Goal: Task Accomplishment & Management: Complete application form

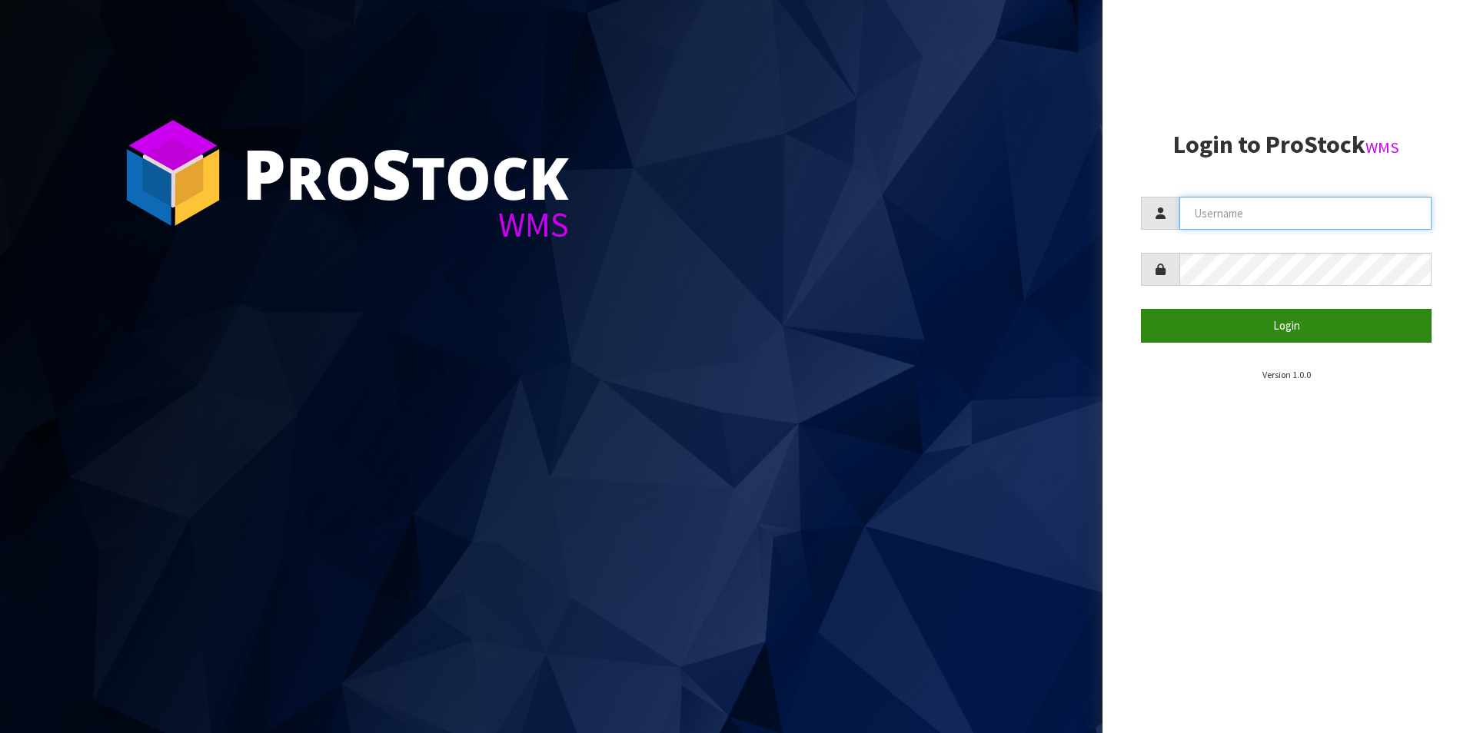
type input "NEOGEN"
click at [1240, 333] on button "Login" at bounding box center [1286, 325] width 291 height 33
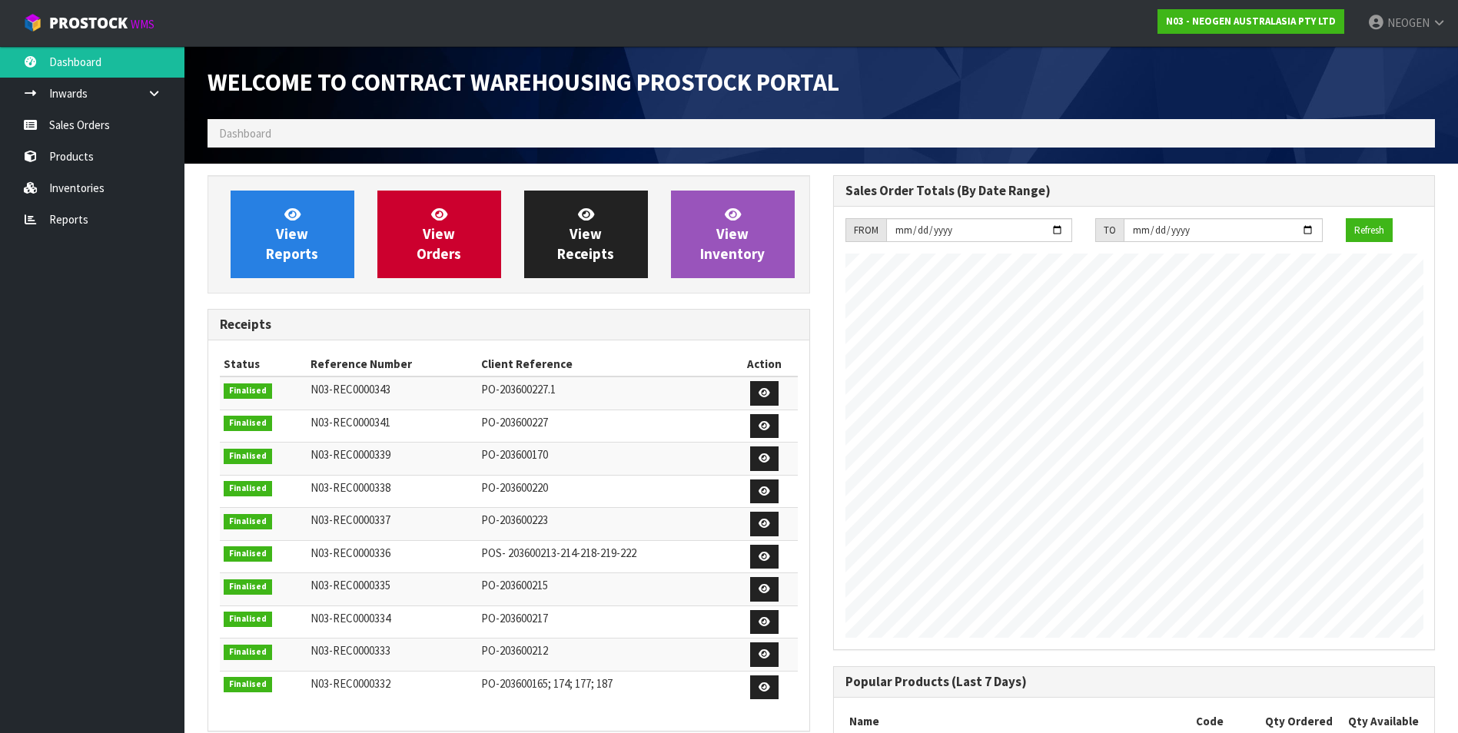
scroll to position [852, 625]
click at [85, 127] on link "Sales Orders" at bounding box center [92, 125] width 184 height 32
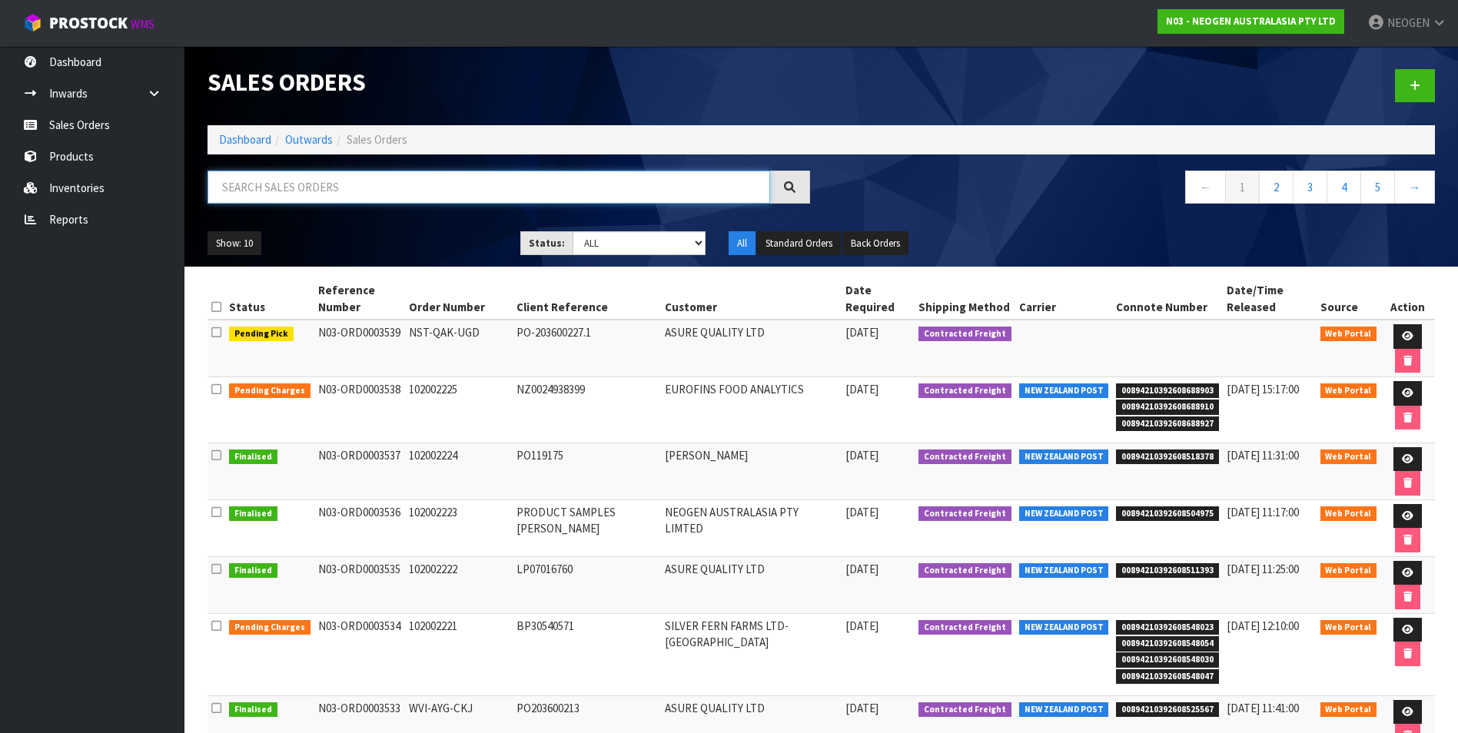
click at [317, 193] on input "text" at bounding box center [489, 187] width 563 height 33
click at [1274, 183] on link "2" at bounding box center [1276, 187] width 35 height 33
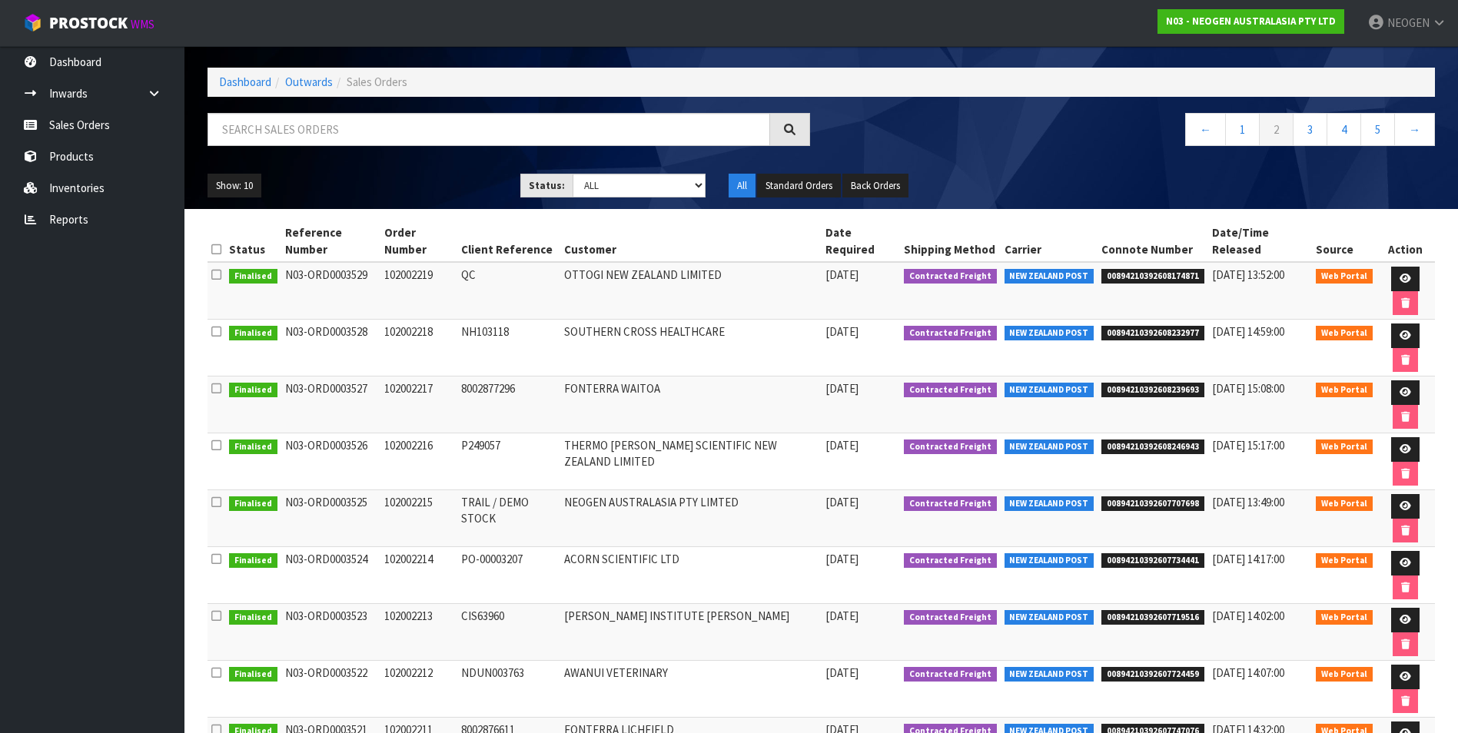
scroll to position [224, 0]
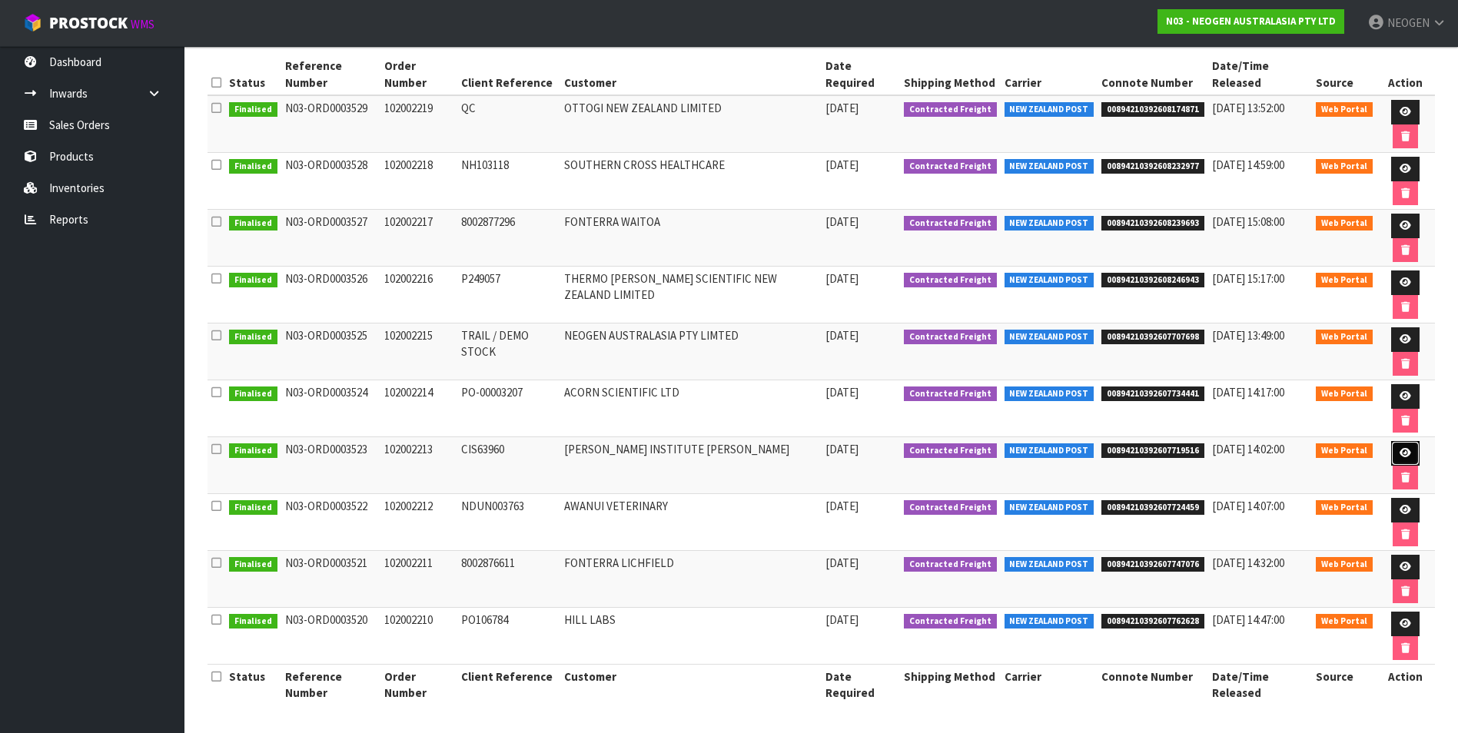
click at [1401, 449] on icon at bounding box center [1406, 453] width 12 height 10
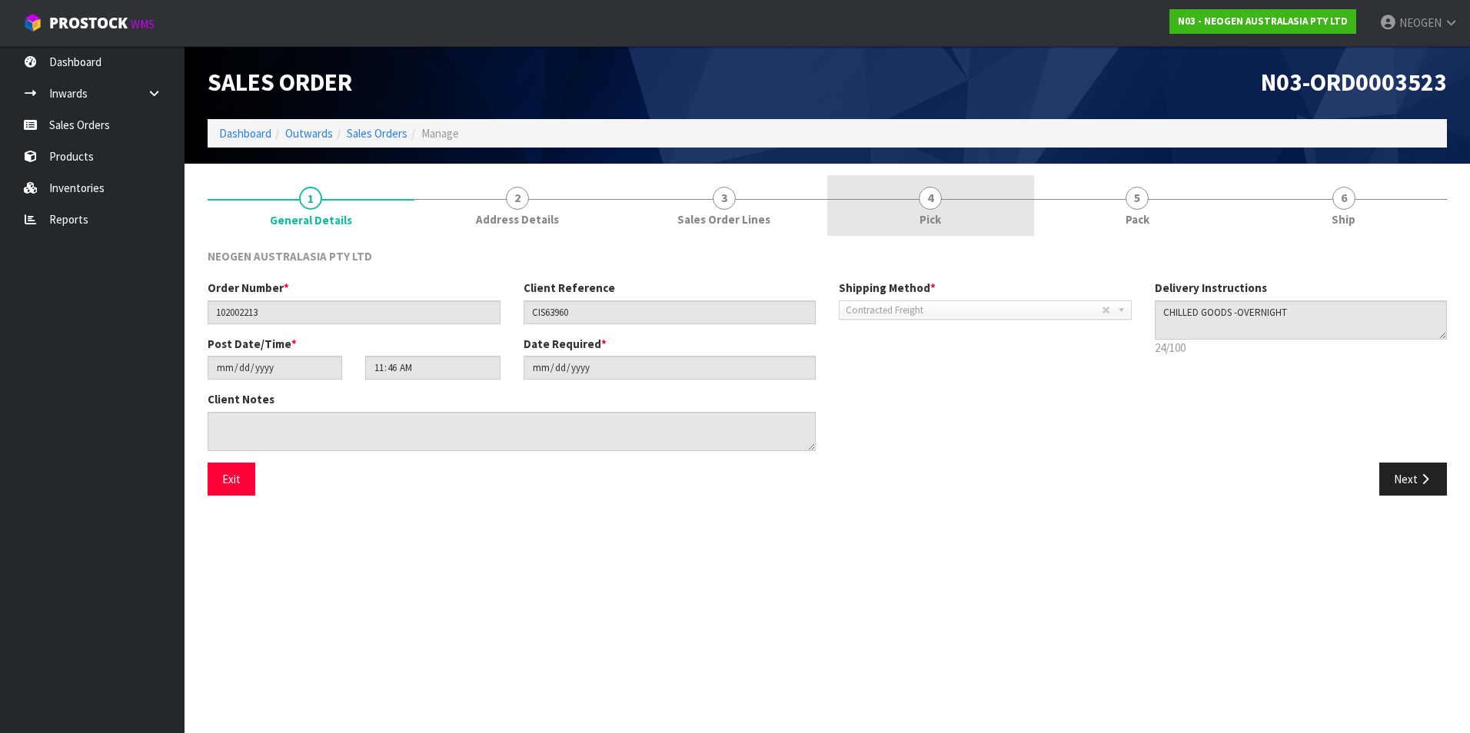
click at [927, 204] on span "4" at bounding box center [930, 198] width 23 height 23
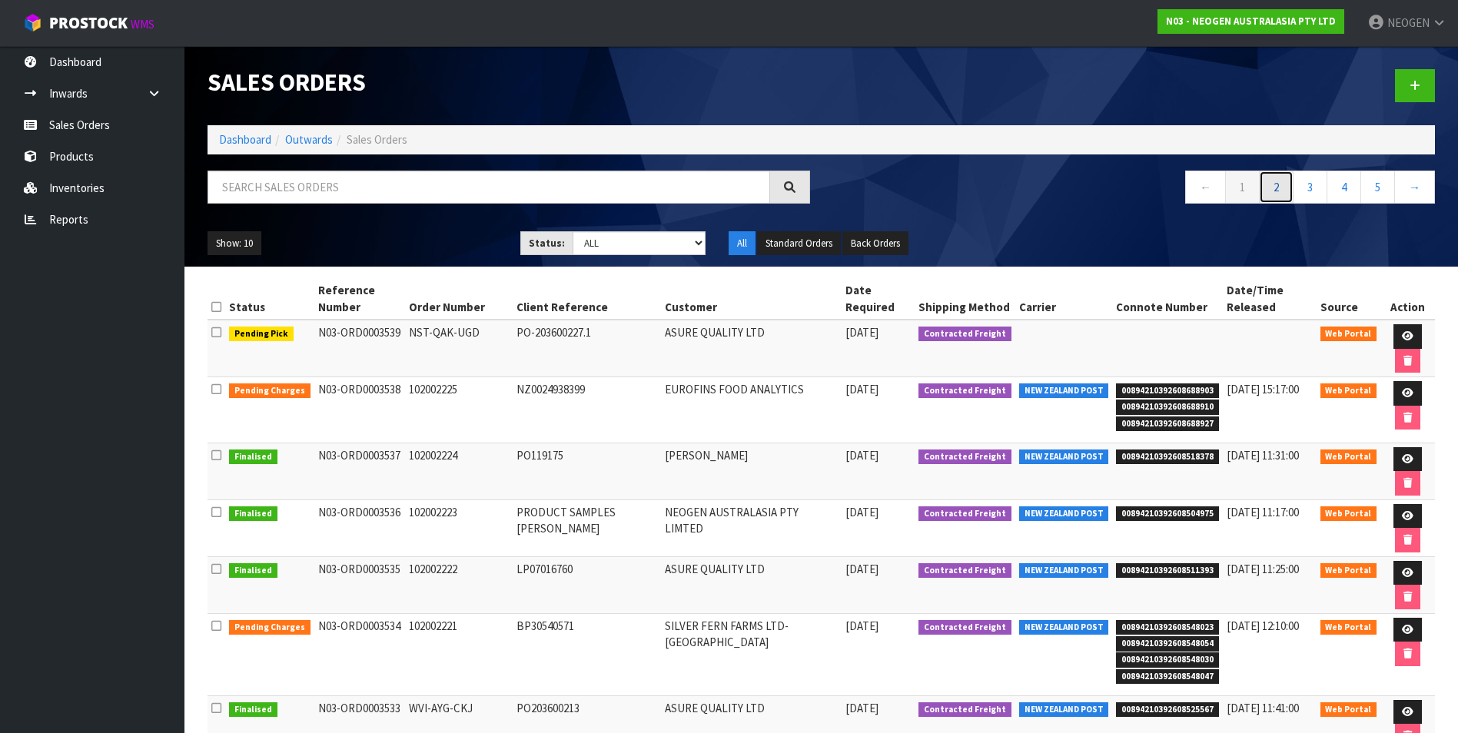
click at [1276, 185] on link "2" at bounding box center [1276, 187] width 35 height 33
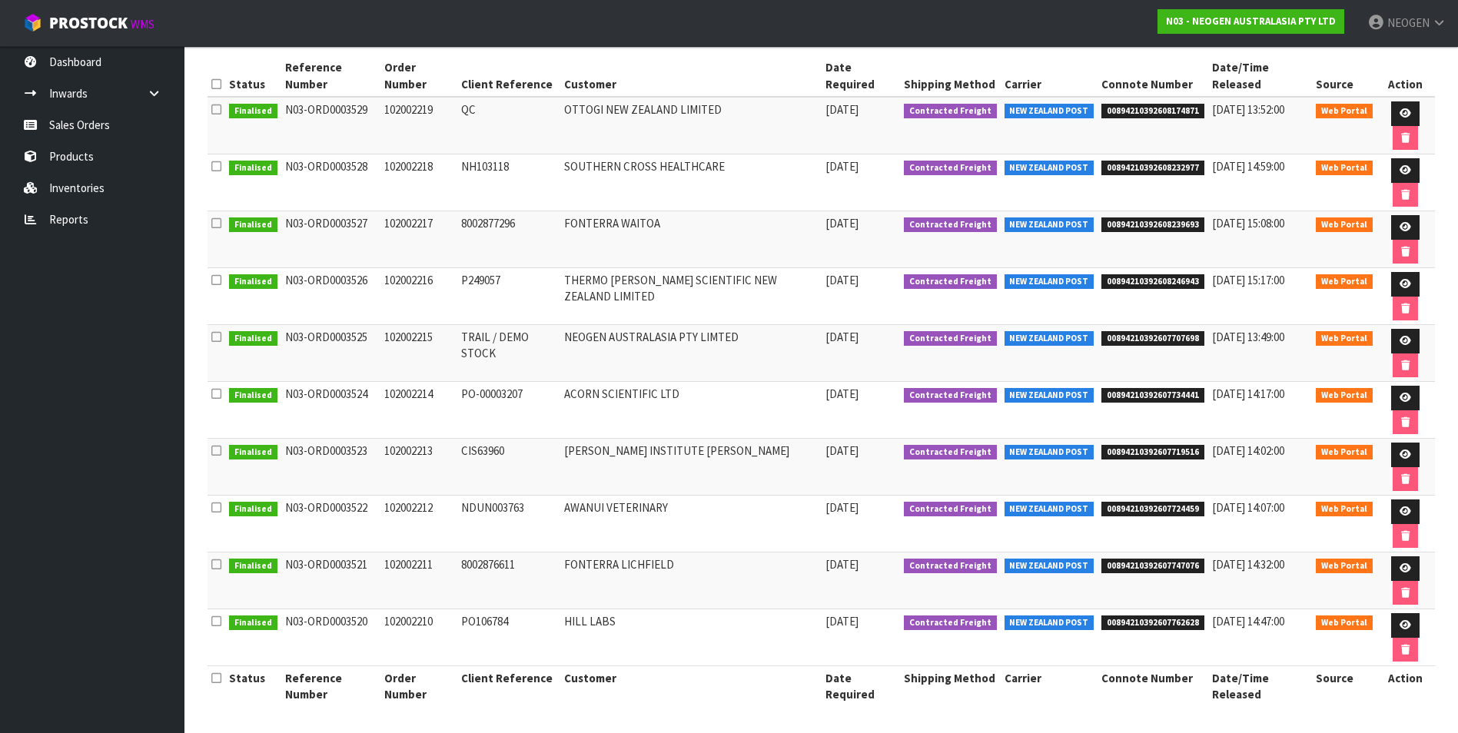
scroll to position [224, 0]
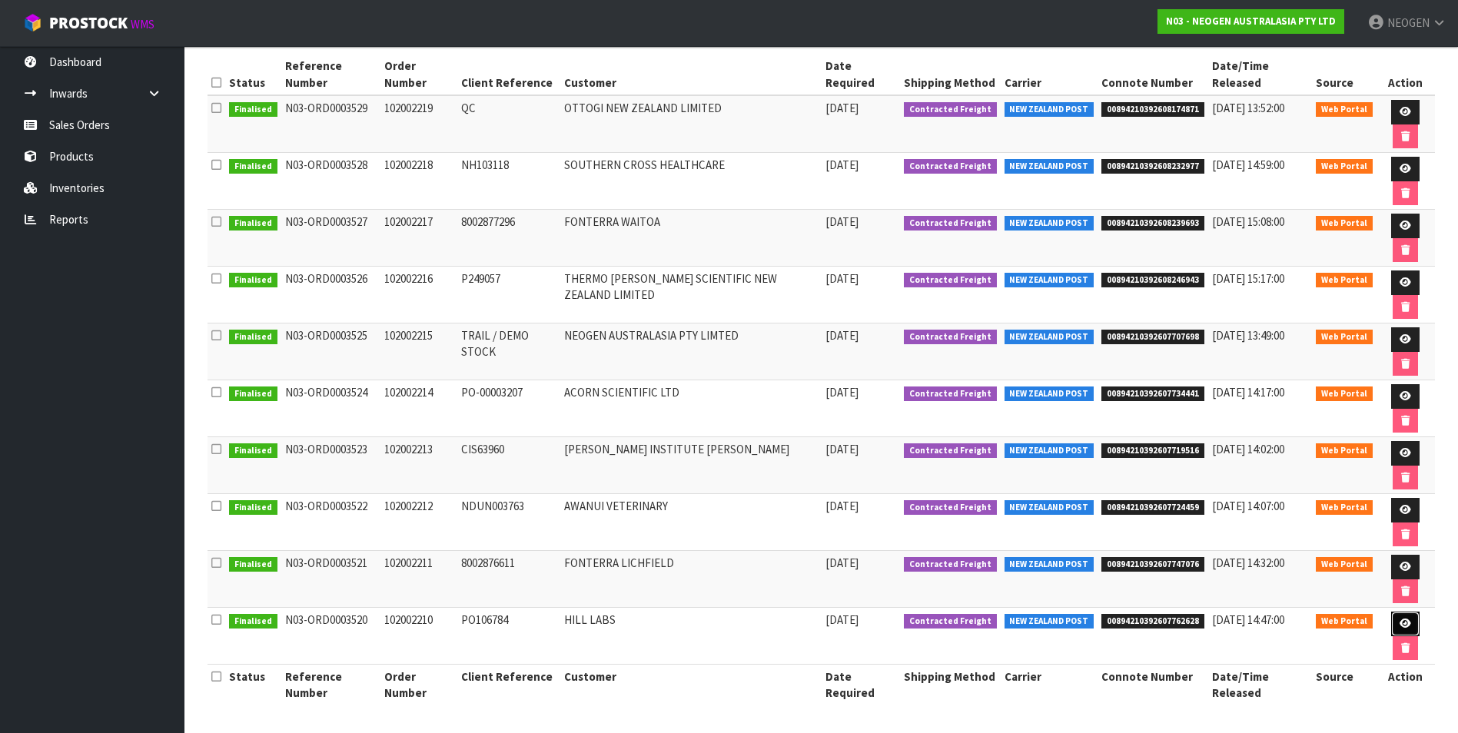
click at [1403, 626] on icon at bounding box center [1406, 624] width 12 height 10
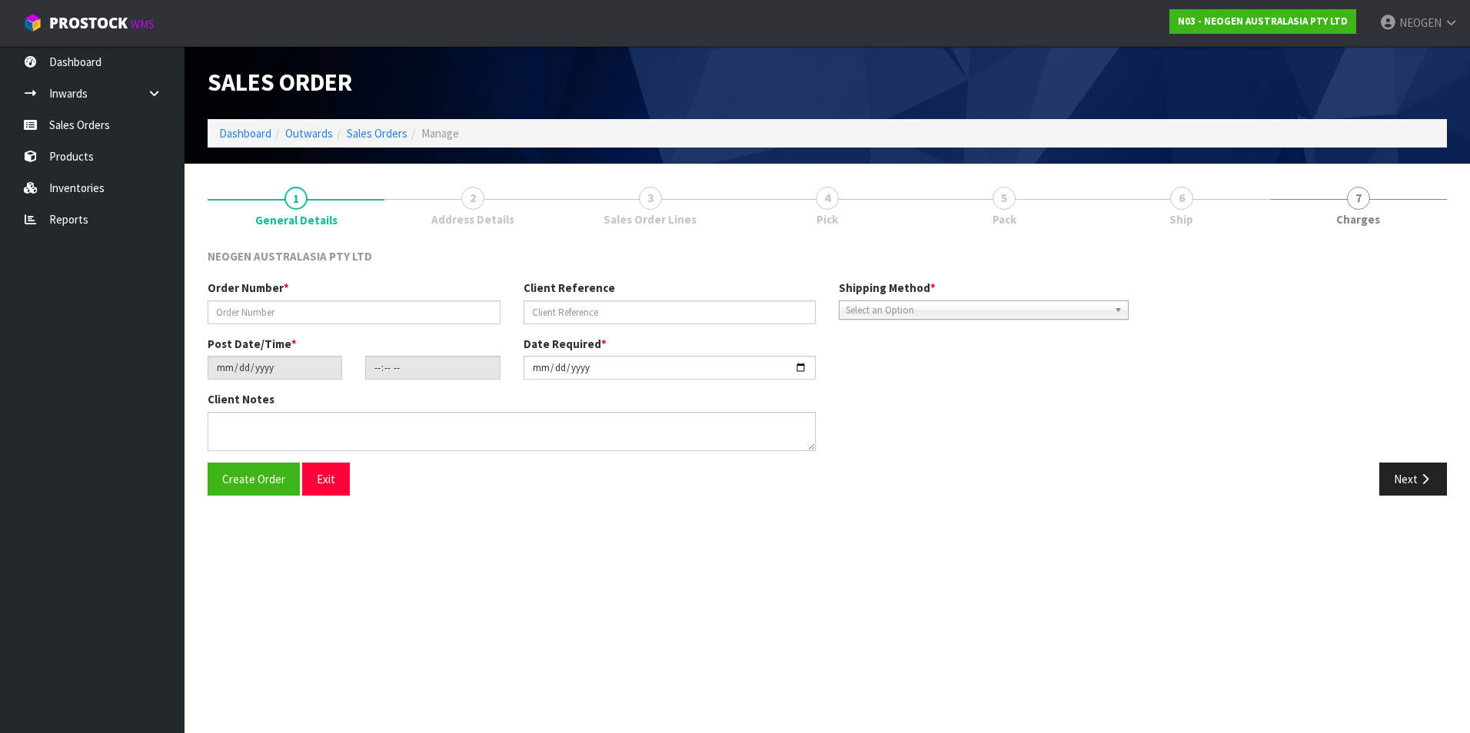
type input "102002210"
type input "PO106784"
type input "[DATE]"
type input "11:37:00.000"
type input "[DATE]"
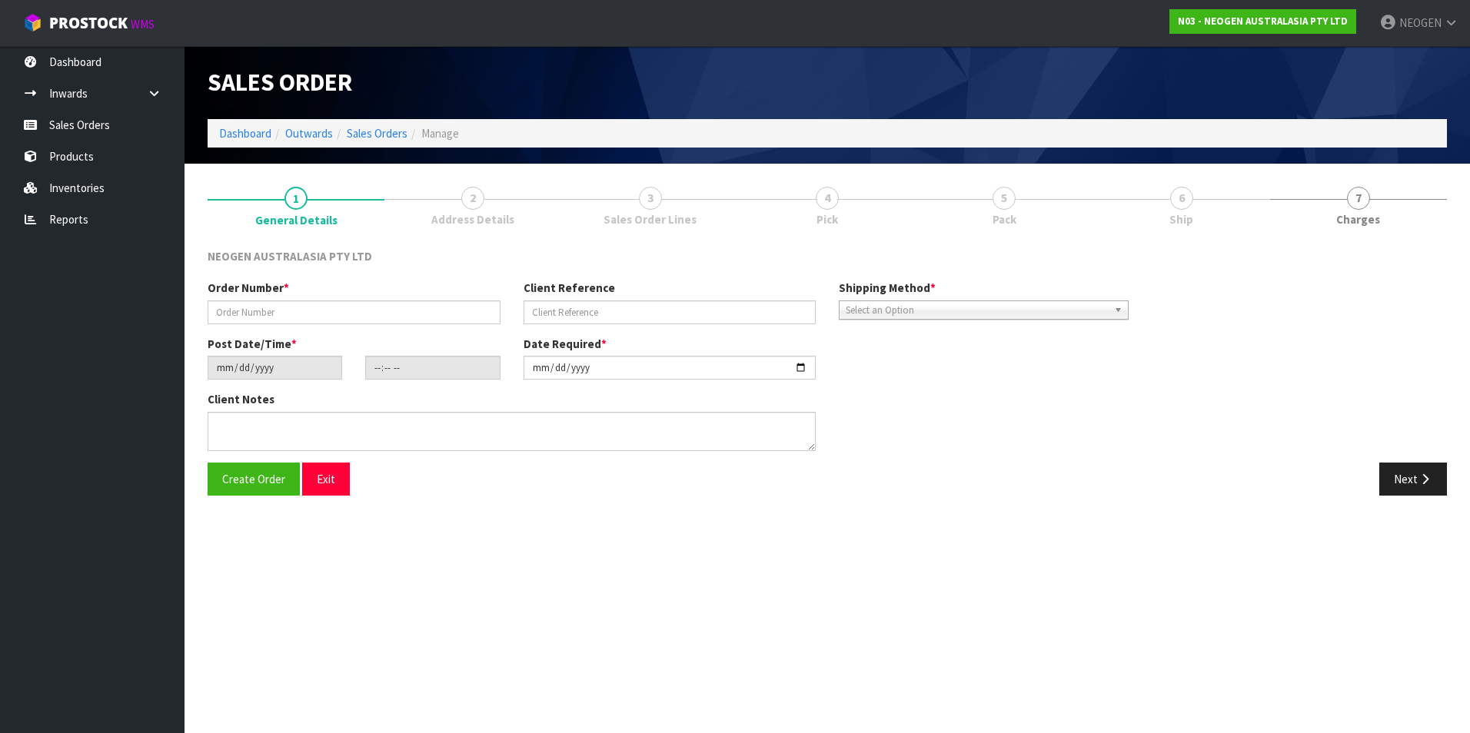
type textarea "ATTN: INWARDS GOODS"
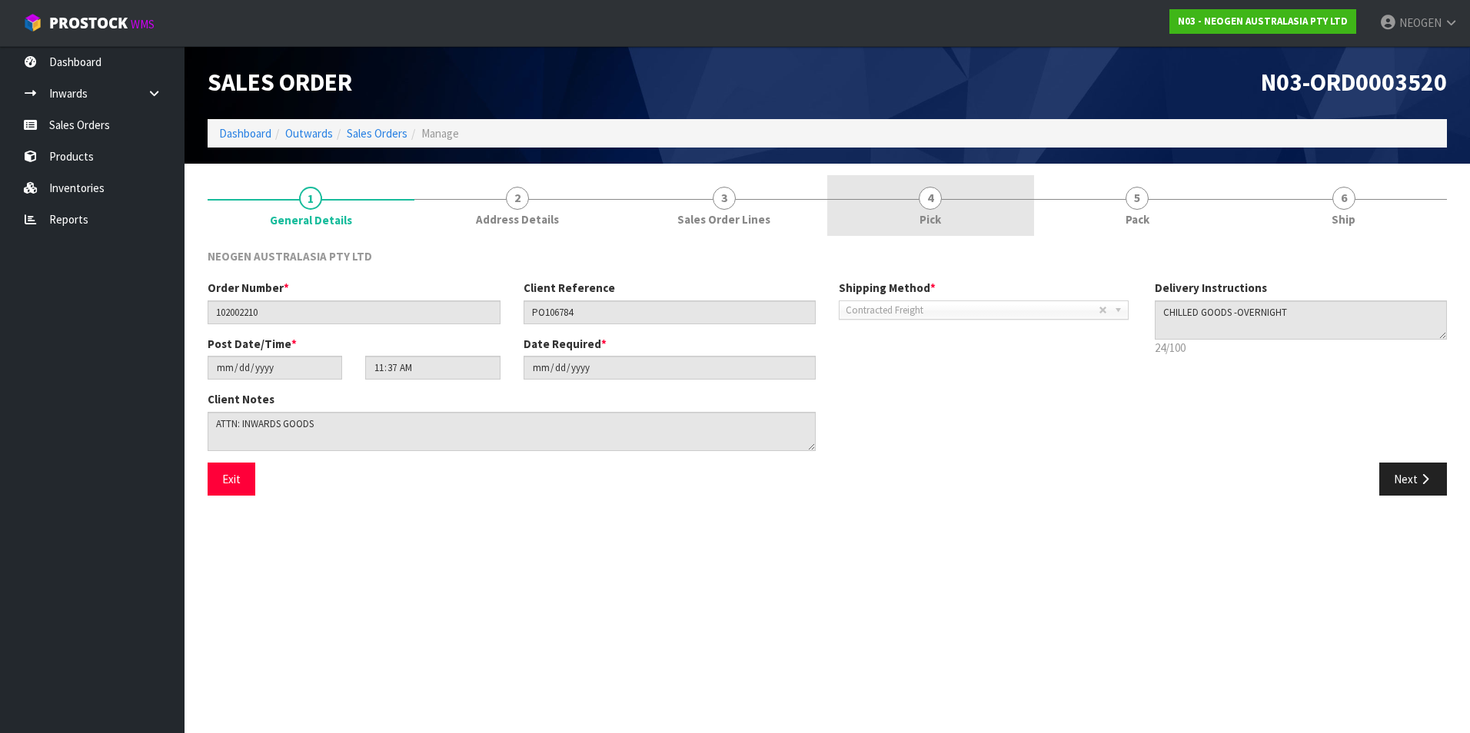
click at [929, 204] on span "4" at bounding box center [930, 198] width 23 height 23
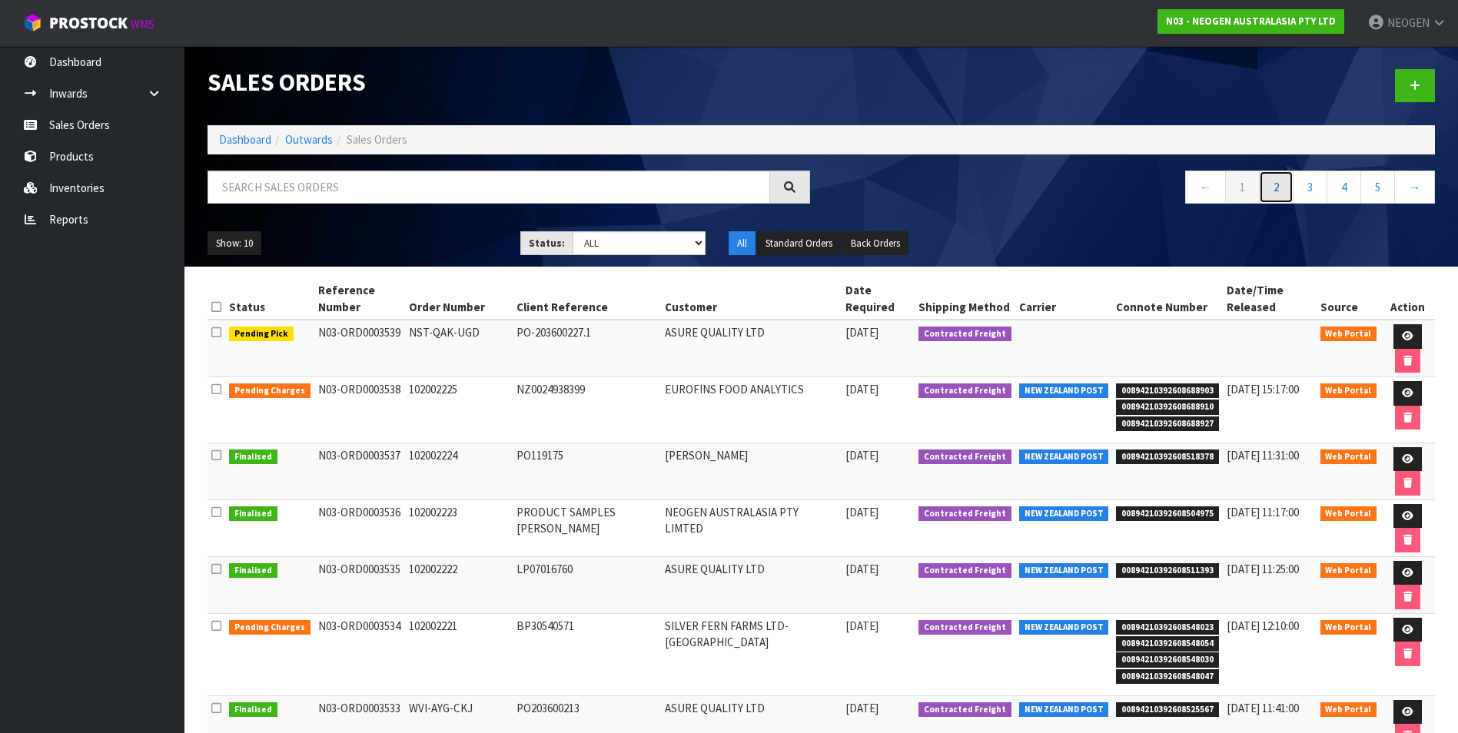
click at [1282, 184] on link "2" at bounding box center [1276, 187] width 35 height 33
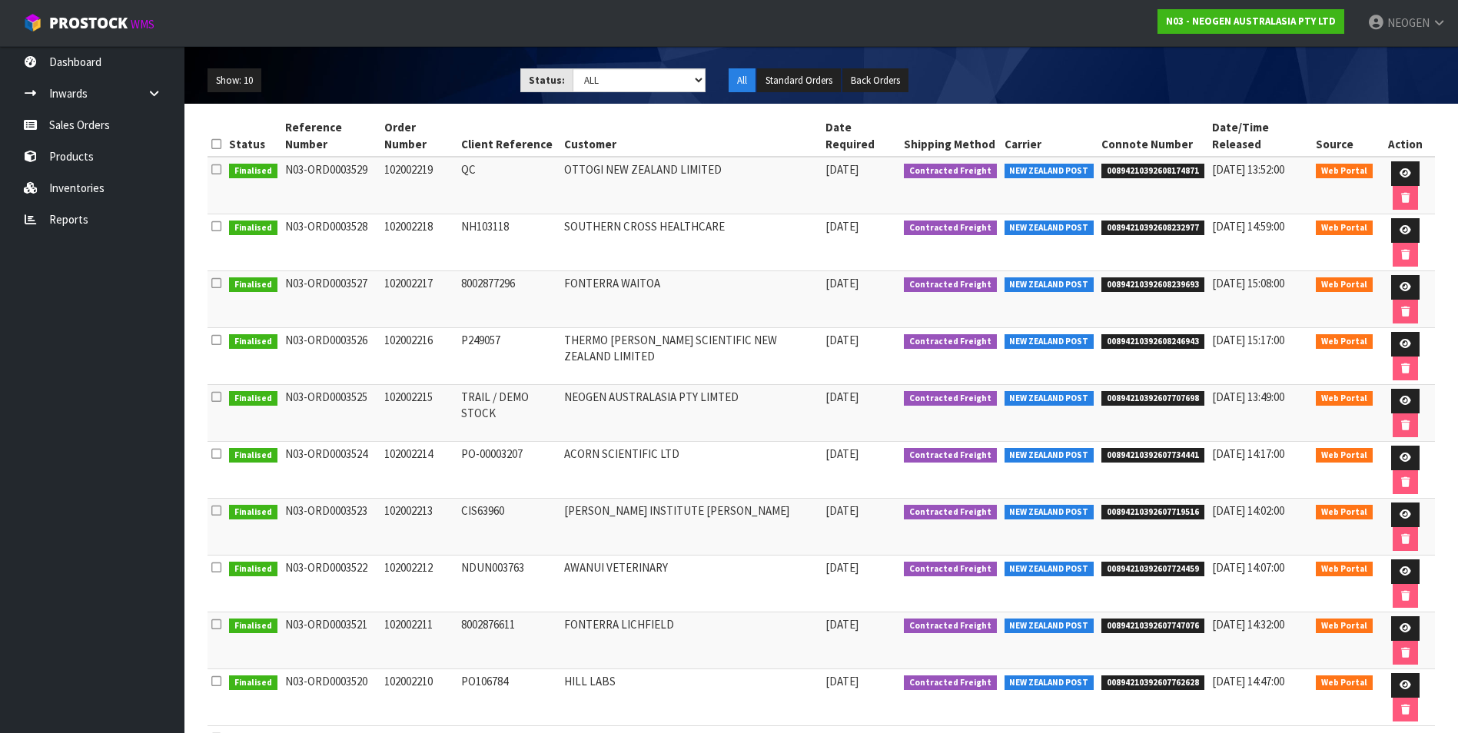
scroll to position [224, 0]
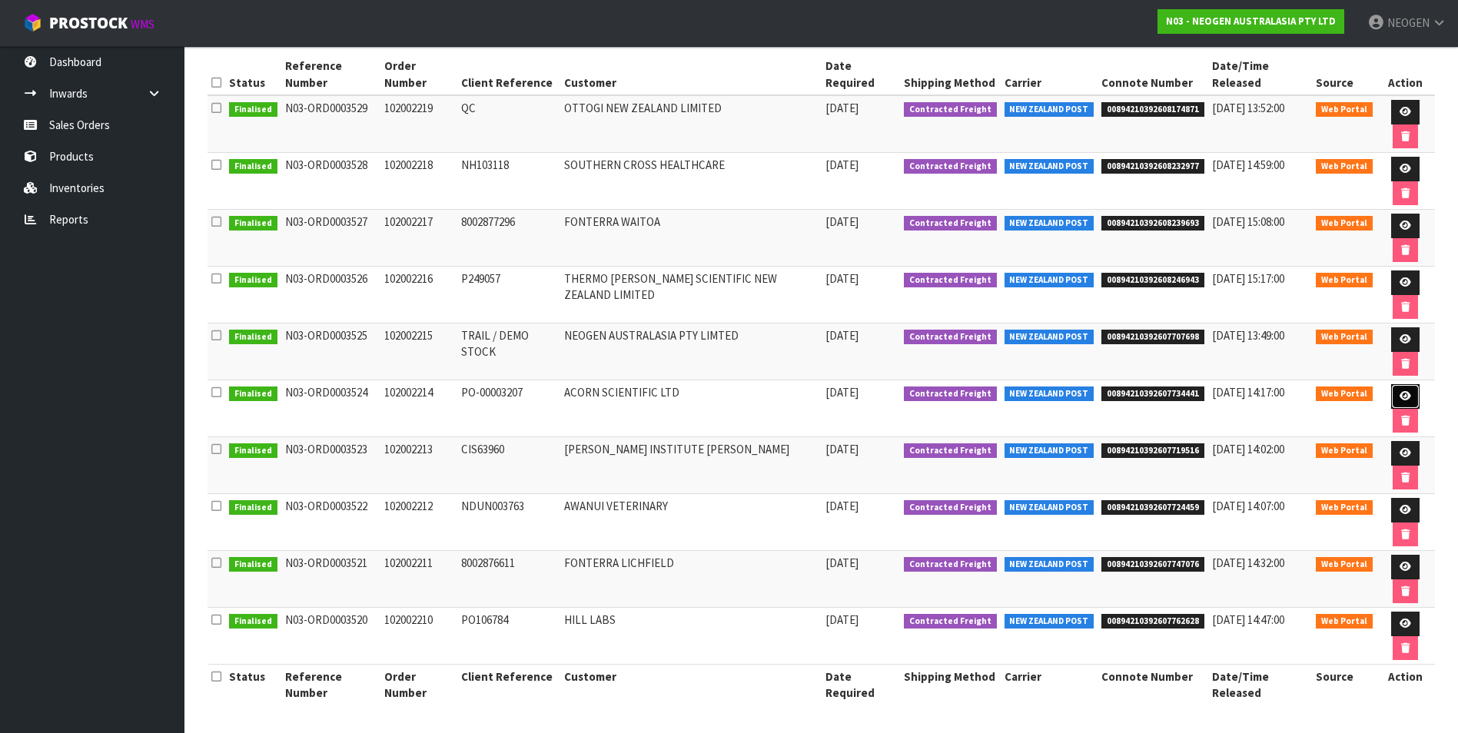
click at [1404, 395] on icon at bounding box center [1406, 396] width 12 height 10
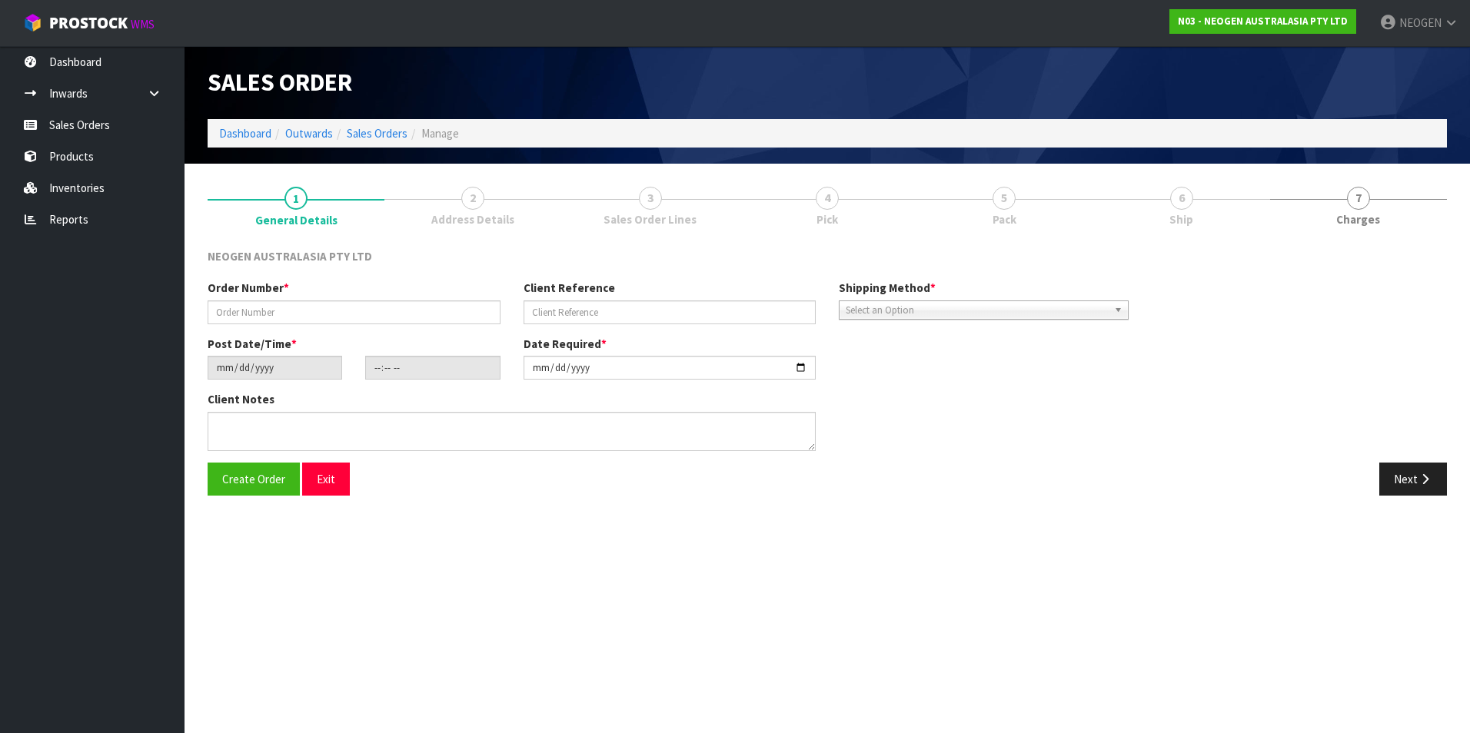
type input "102002214"
type input "PO-00003207"
type input "[DATE]"
type input "11:50:00.000"
type input "[DATE]"
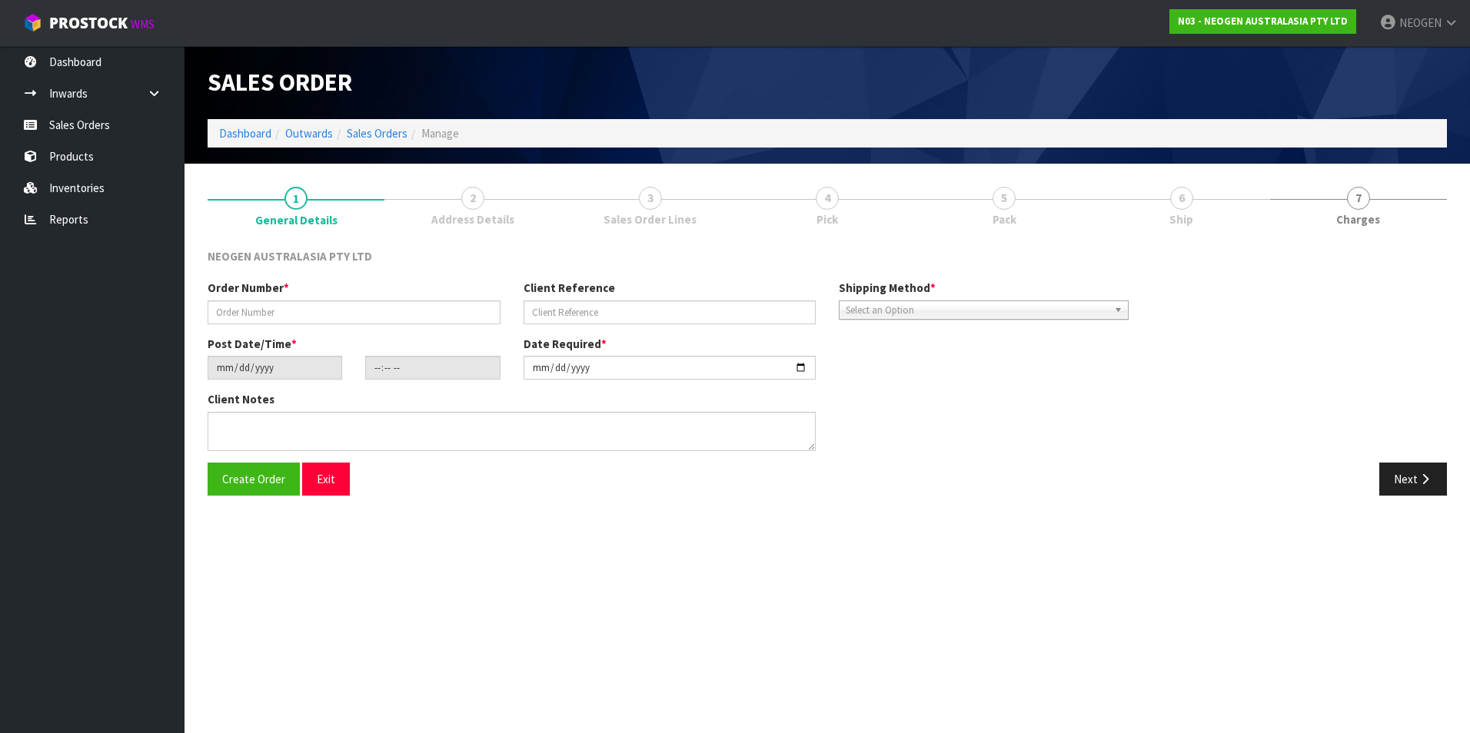
type textarea "ATTN: [PERSON_NAME]"
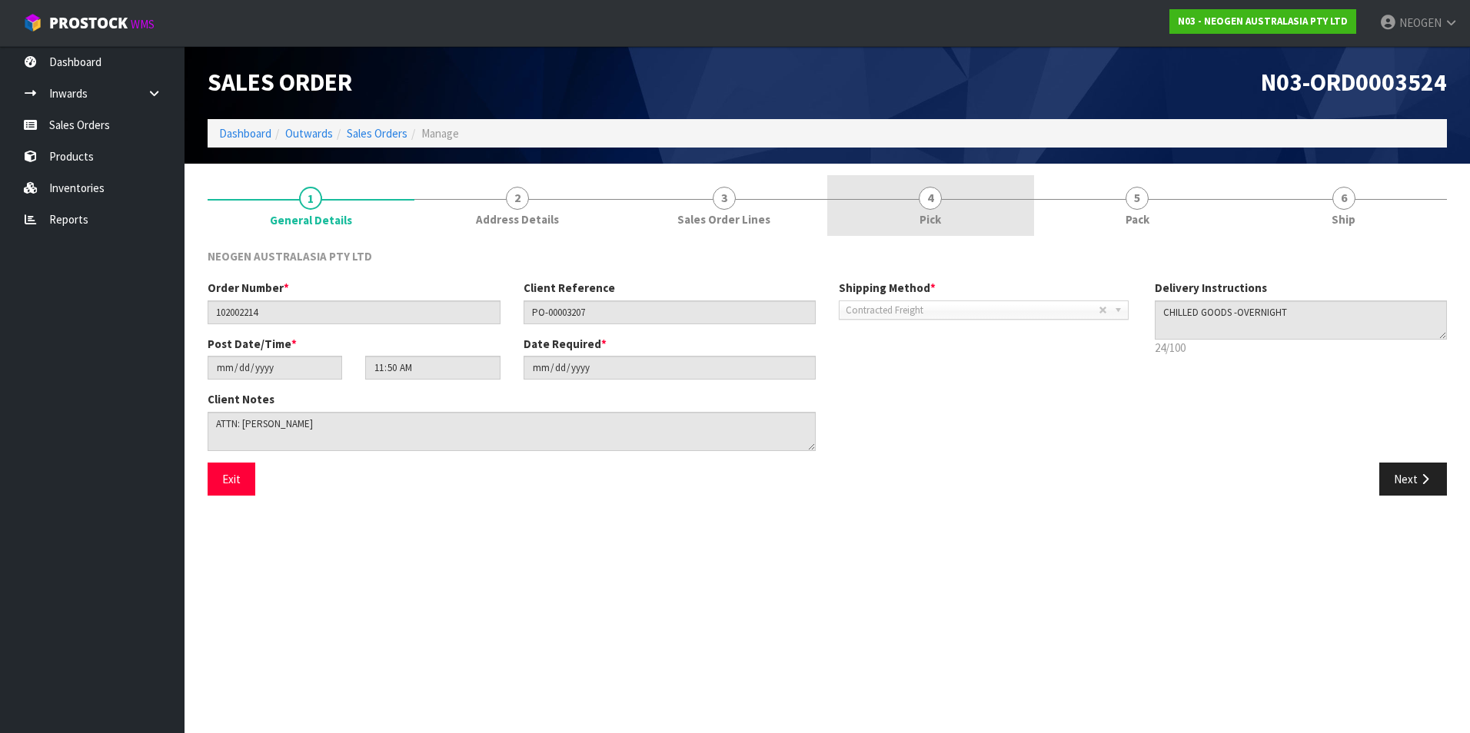
click at [932, 205] on span "4" at bounding box center [930, 198] width 23 height 23
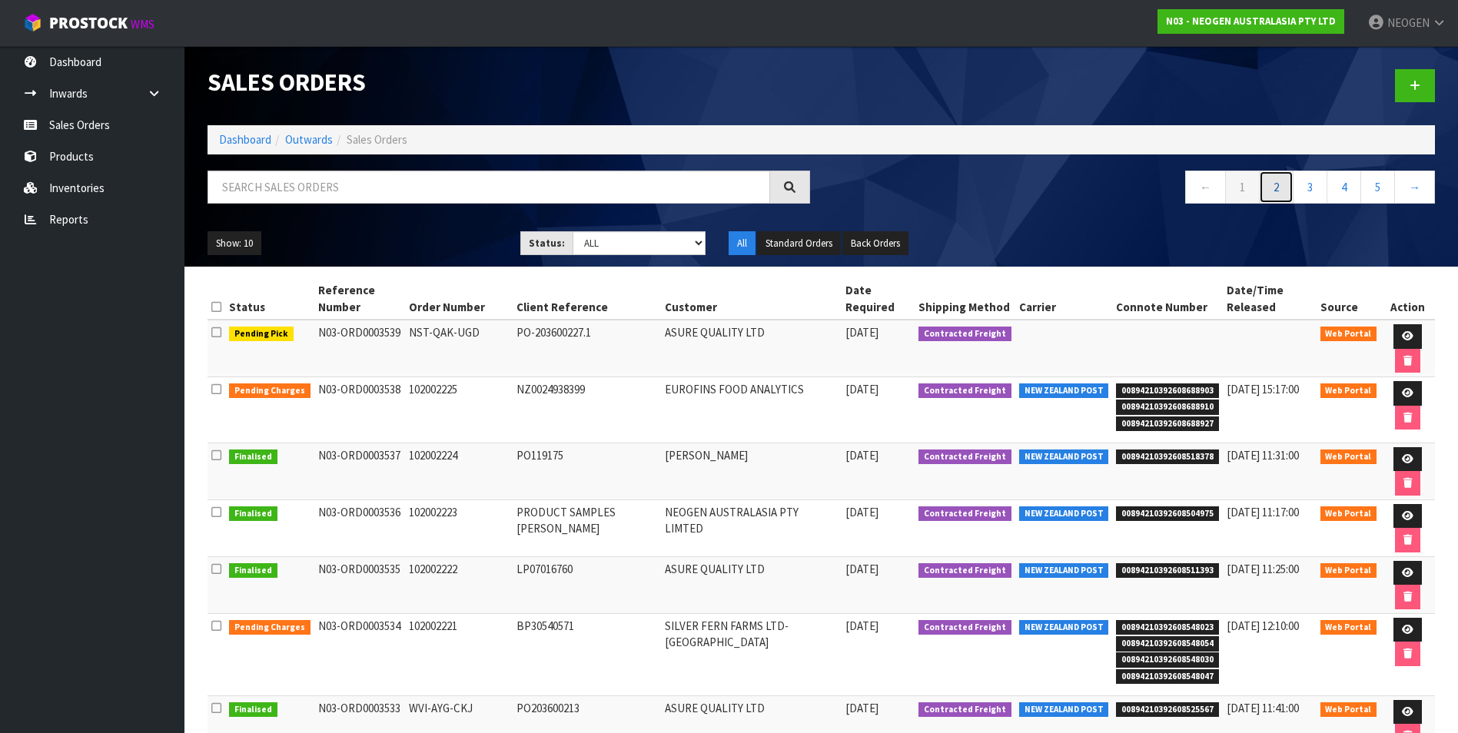
click at [1278, 189] on link "2" at bounding box center [1276, 187] width 35 height 33
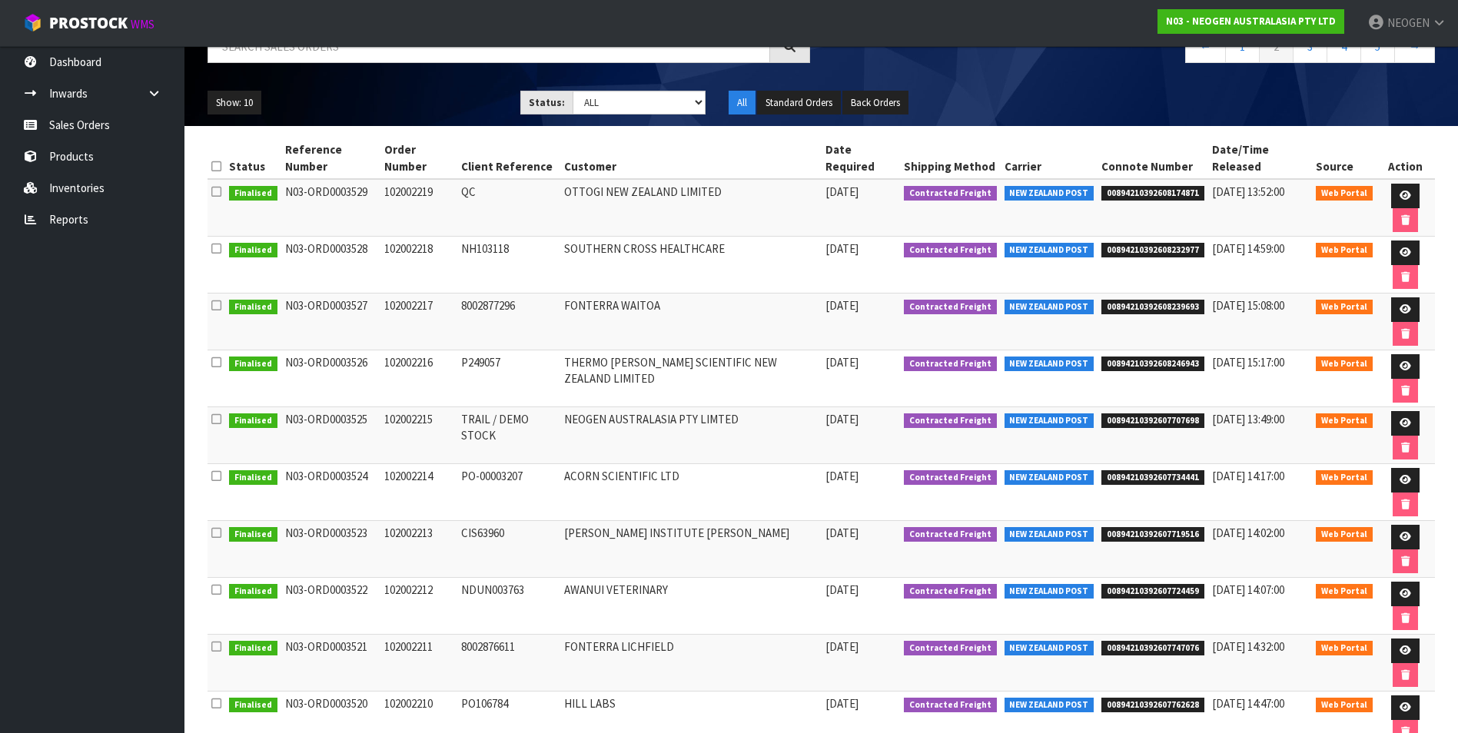
scroll to position [224, 0]
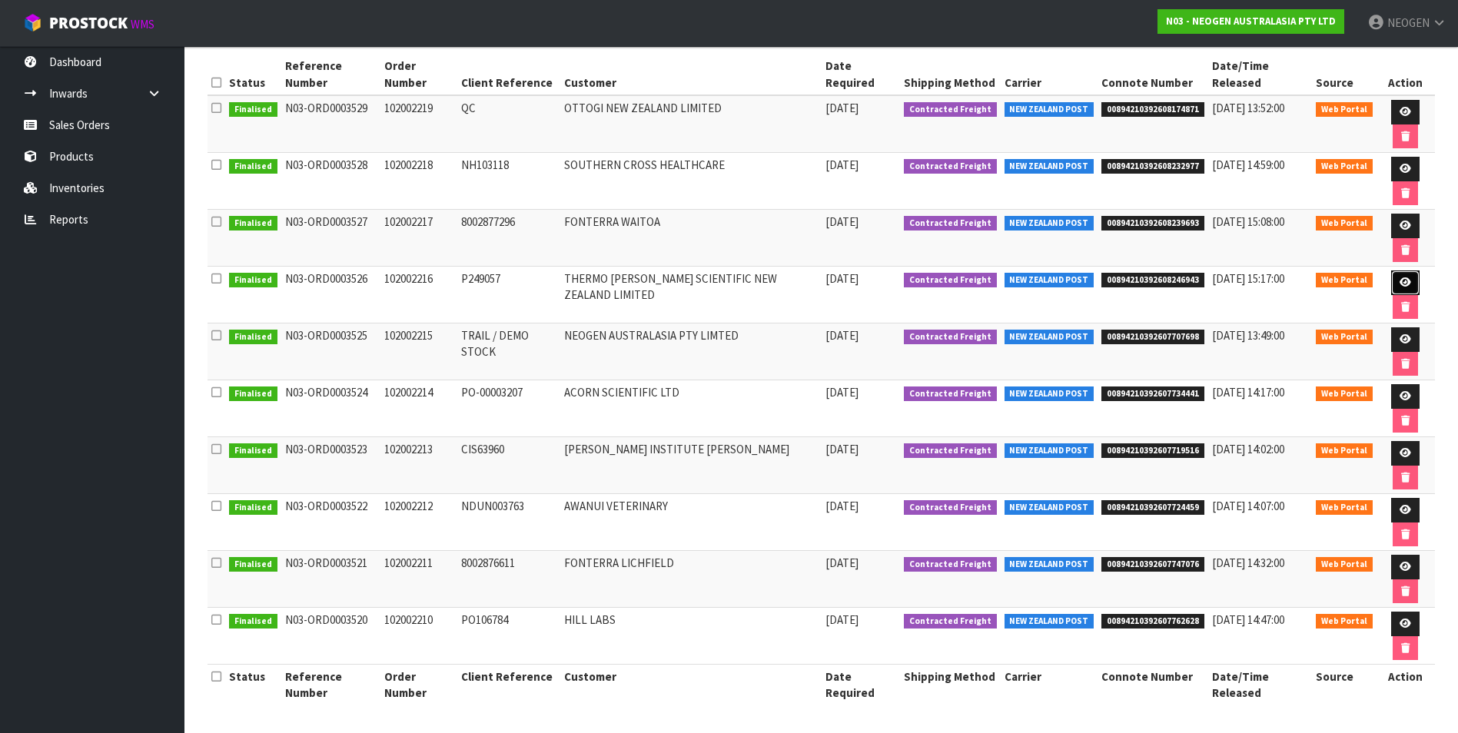
click at [1400, 280] on icon at bounding box center [1406, 282] width 12 height 10
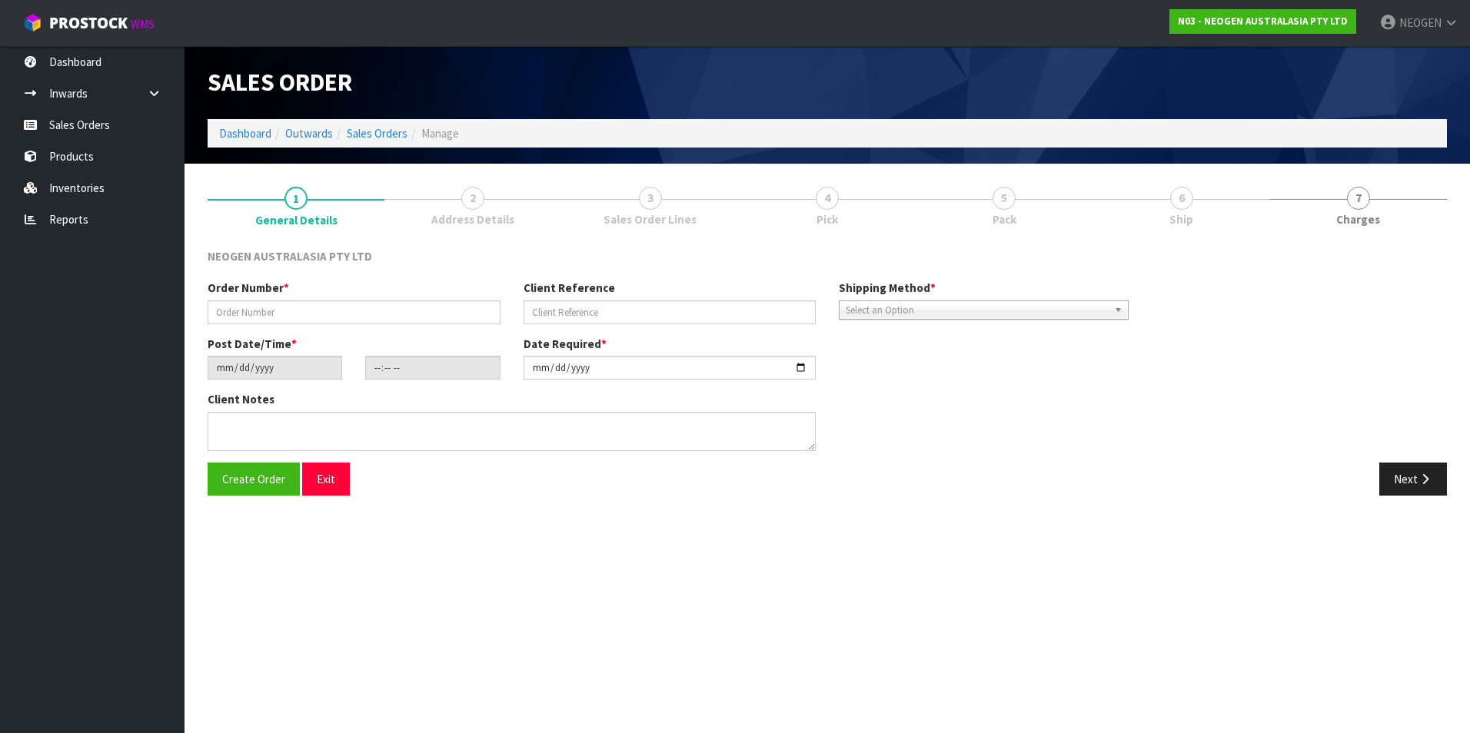
type input "102002216"
type input "P249057"
type input "[DATE]"
type input "10:23:00.000"
type input "[DATE]"
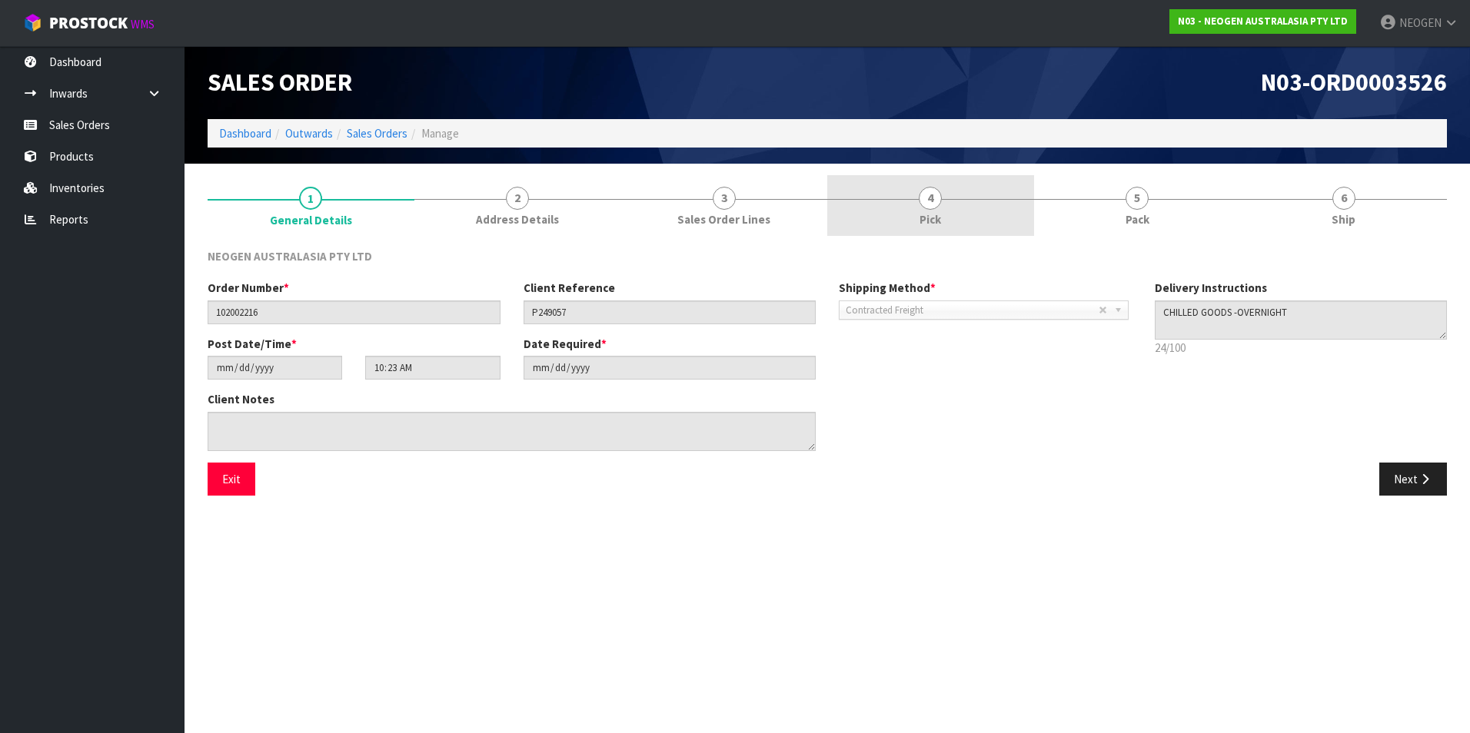
click at [927, 201] on span "4" at bounding box center [930, 198] width 23 height 23
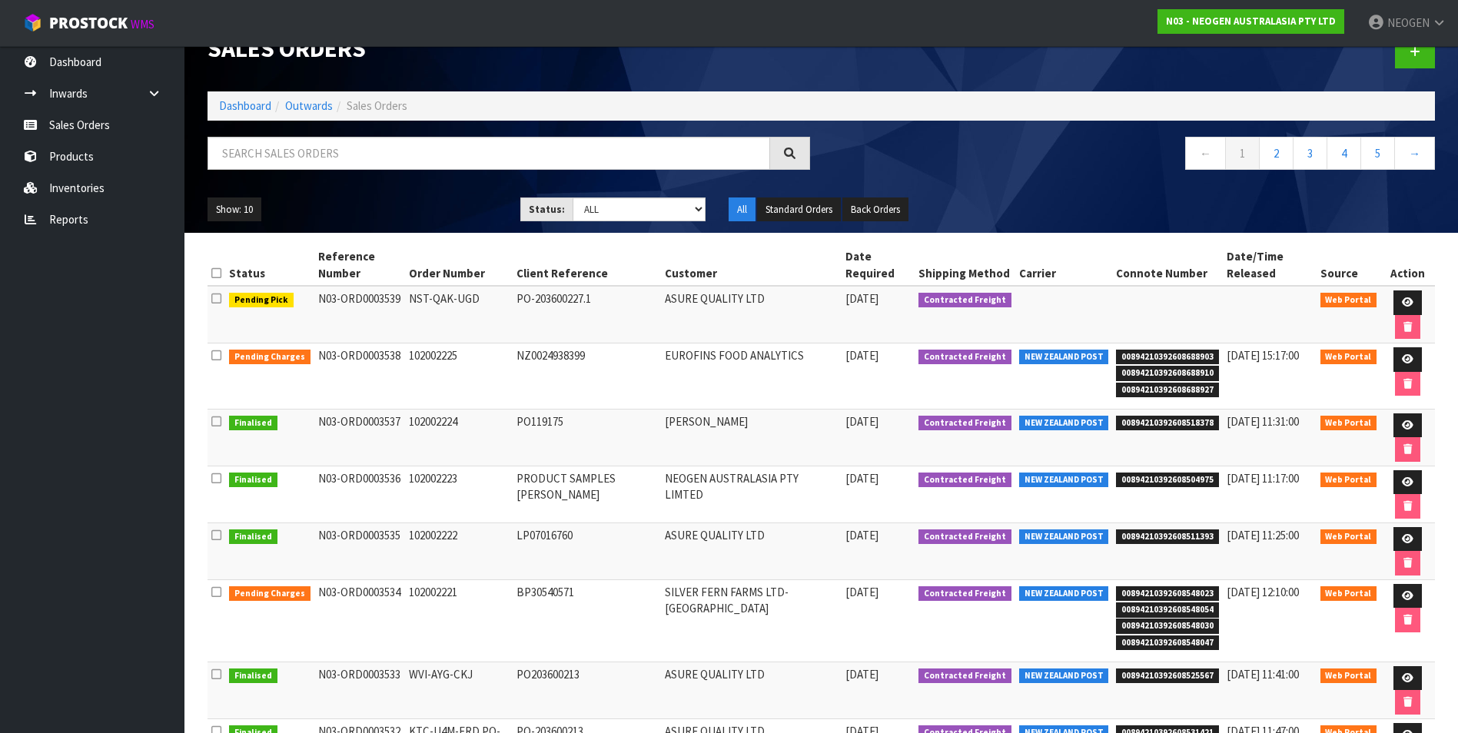
scroll to position [28, 0]
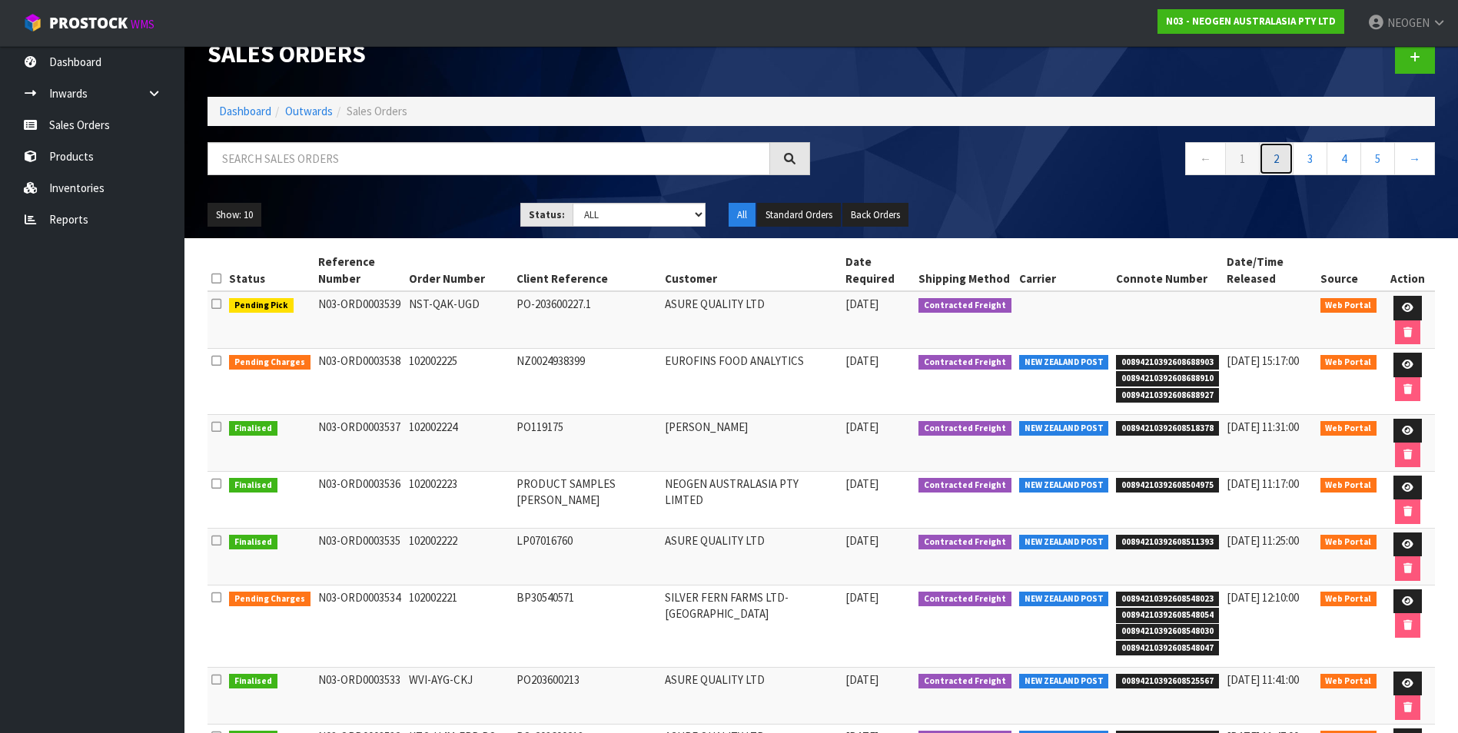
click at [1278, 156] on link "2" at bounding box center [1276, 158] width 35 height 33
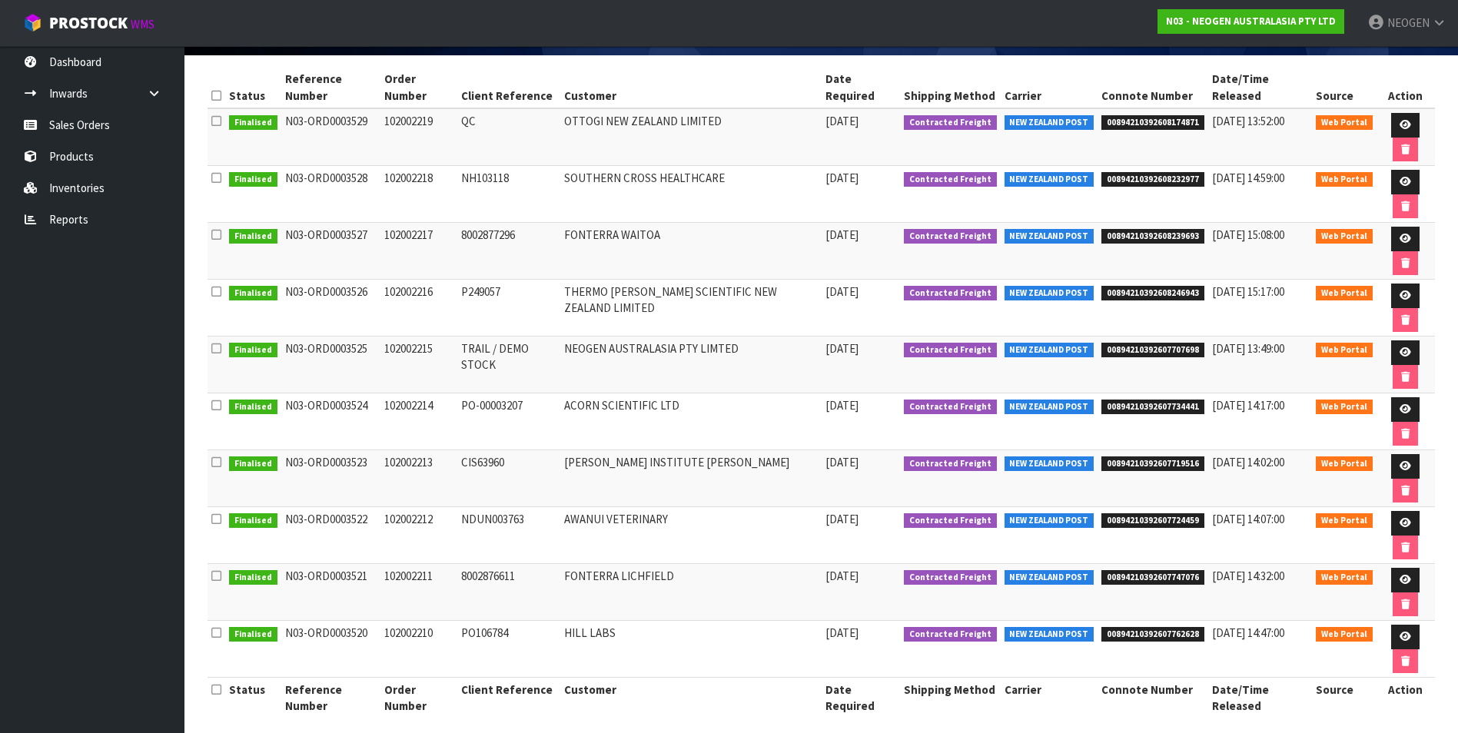
scroll to position [224, 0]
